Goal: Task Accomplishment & Management: Use online tool/utility

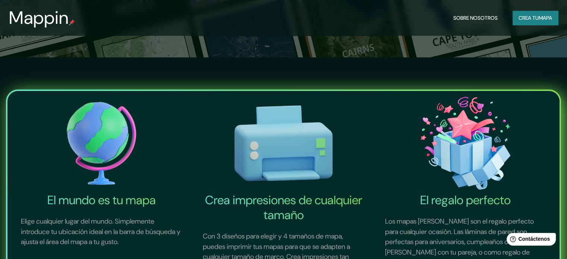
scroll to position [112, 0]
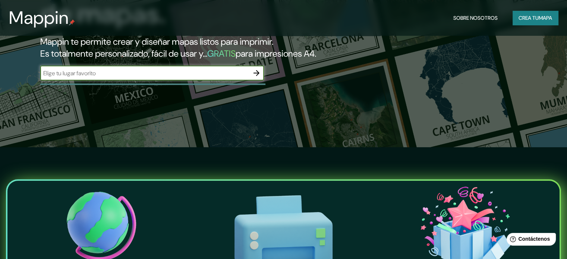
click at [194, 78] on input "text" at bounding box center [144, 73] width 209 height 9
type input "a"
type input "Cali"
click at [257, 78] on icon "button" at bounding box center [256, 73] width 9 height 9
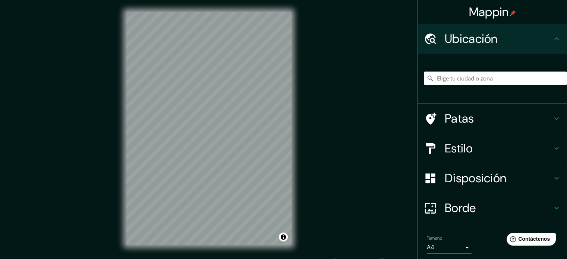
click at [552, 117] on icon at bounding box center [556, 118] width 9 height 9
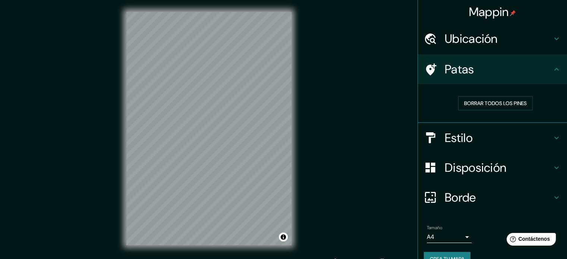
click at [547, 113] on div "Borrar todos los pines" at bounding box center [495, 103] width 143 height 26
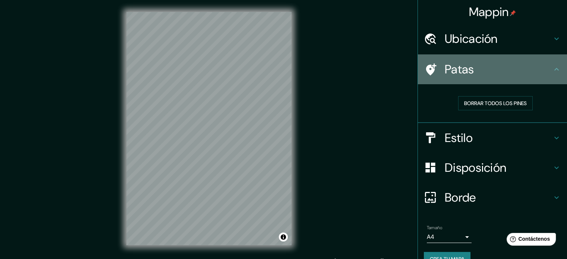
click at [552, 71] on icon at bounding box center [556, 69] width 9 height 9
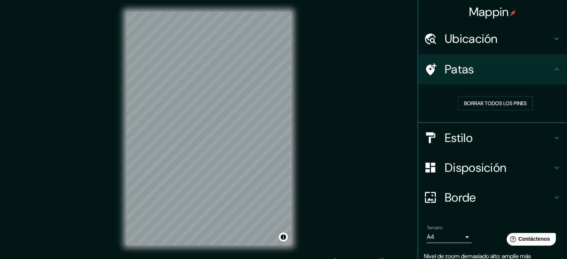
click at [92, 156] on div "Mappin Ubicación Patas Borrar todos los pines Estilo Disposición Borde Elige un…" at bounding box center [283, 134] width 567 height 269
click at [326, 95] on div "Mappin Ubicación Patas Borrar todos los pines Estilo Disposición Borde Elige un…" at bounding box center [283, 134] width 567 height 269
click at [85, 144] on div "Mappin Ubicación Patas Borrar todos los pines Estilo Disposición Borde Elige un…" at bounding box center [283, 134] width 567 height 269
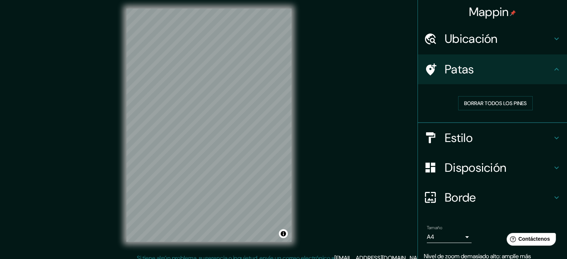
scroll to position [10, 0]
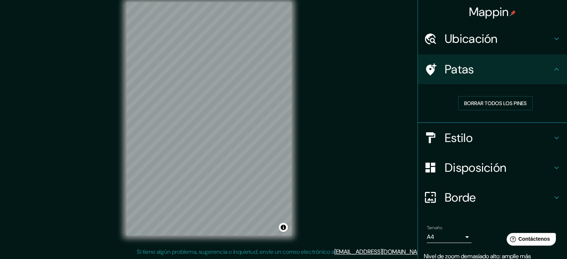
click at [479, 169] on font "Disposición" at bounding box center [476, 168] width 62 height 16
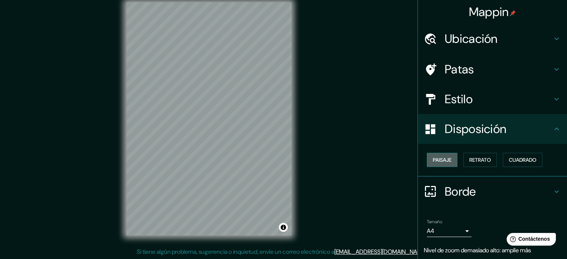
click at [438, 160] on font "Paisaje" at bounding box center [442, 160] width 19 height 7
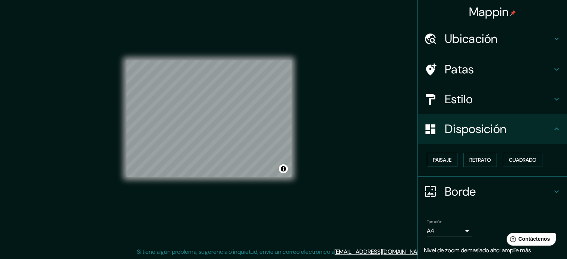
click at [438, 160] on font "Paisaje" at bounding box center [442, 160] width 19 height 7
click at [485, 165] on button "Retrato" at bounding box center [480, 160] width 34 height 14
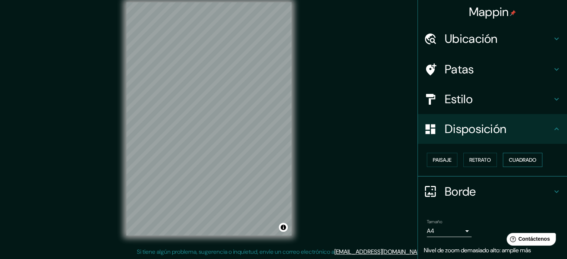
click at [513, 161] on font "Cuadrado" at bounding box center [523, 160] width 28 height 7
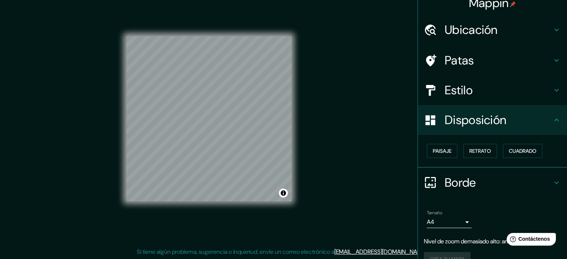
scroll to position [24, 0]
